Goal: Check status

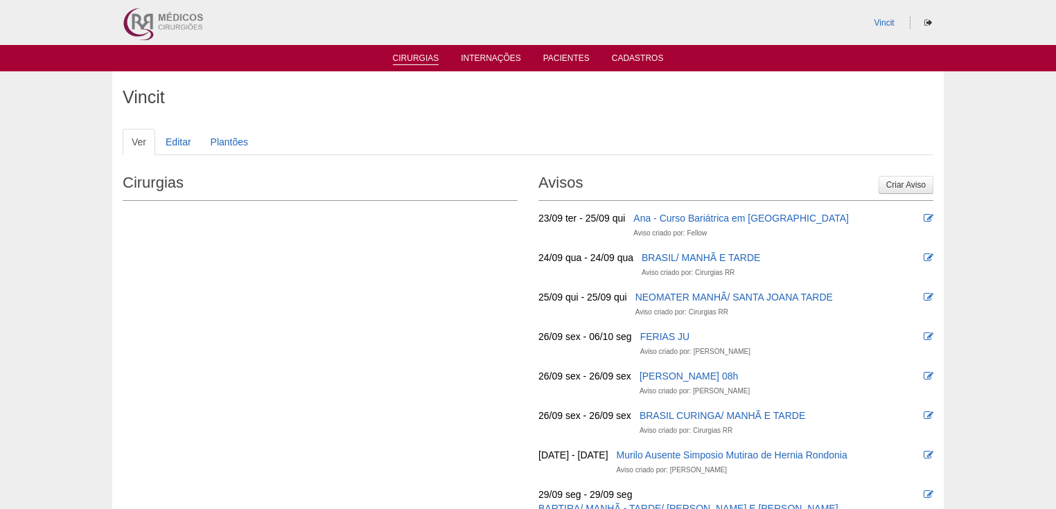
click at [410, 60] on link "Cirurgias" at bounding box center [416, 59] width 46 height 12
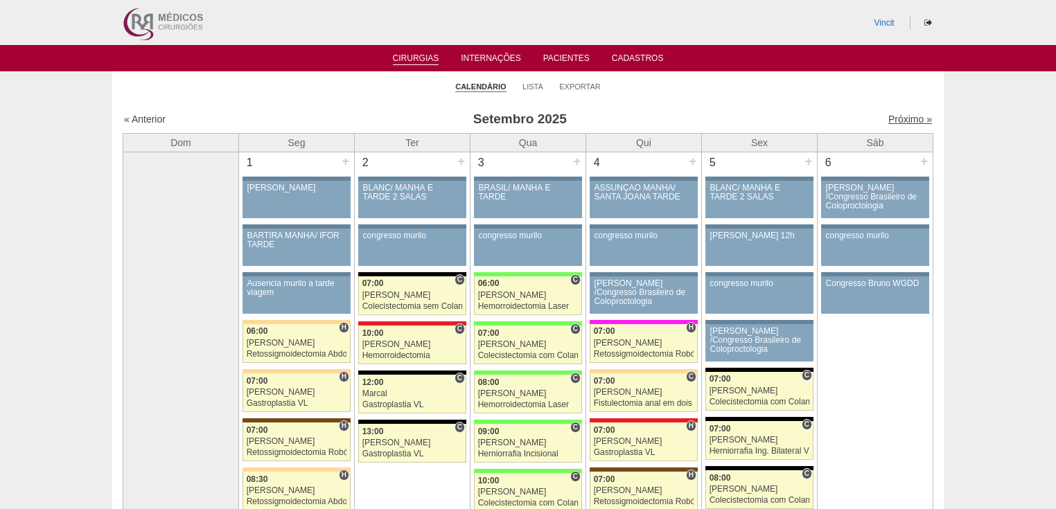
click at [898, 114] on link "Próximo »" at bounding box center [910, 119] width 44 height 11
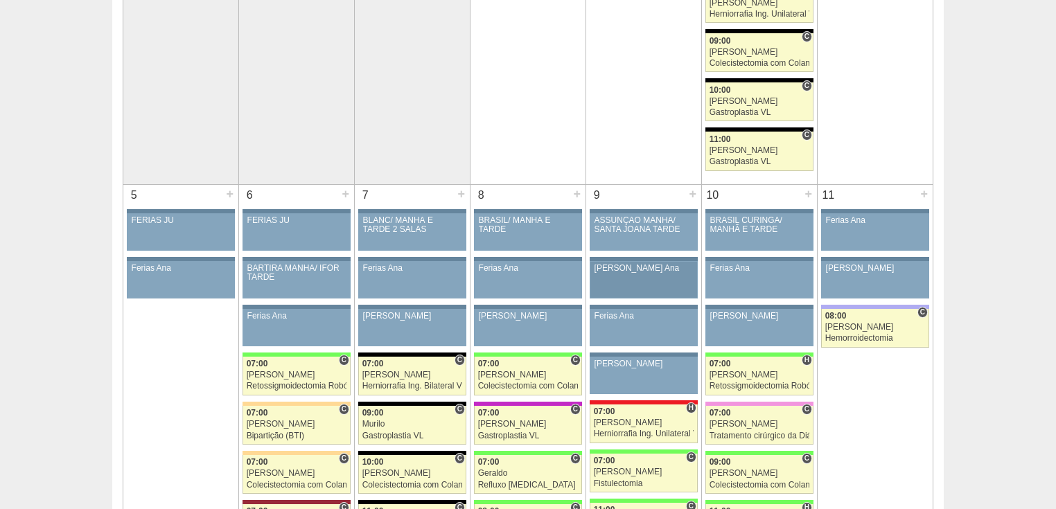
scroll to position [776, 0]
